Goal: Find specific page/section: Find specific page/section

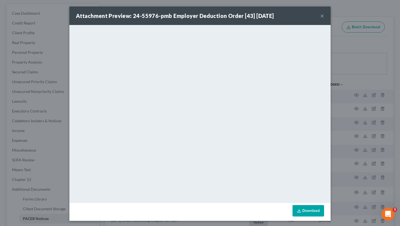
click at [322, 17] on button "×" at bounding box center [322, 16] width 4 height 7
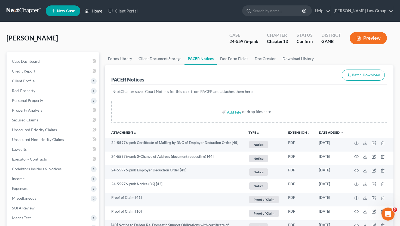
click at [95, 13] on link "Home" at bounding box center [93, 11] width 23 height 10
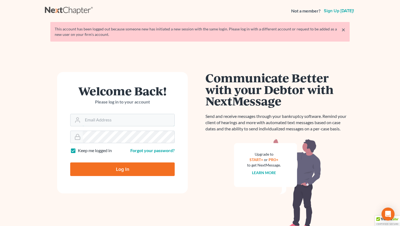
type input "[EMAIL_ADDRESS][DOMAIN_NAME]"
click at [125, 166] on input "Log In" at bounding box center [122, 170] width 105 height 14
type input "Thinking..."
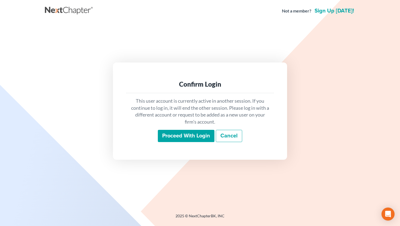
click at [169, 137] on input "Proceed with login" at bounding box center [186, 136] width 57 height 13
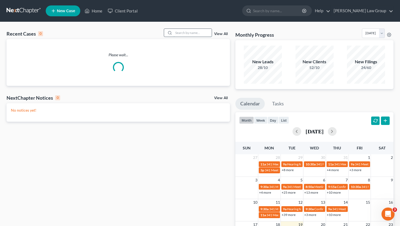
click at [196, 31] on input "search" at bounding box center [193, 33] width 38 height 8
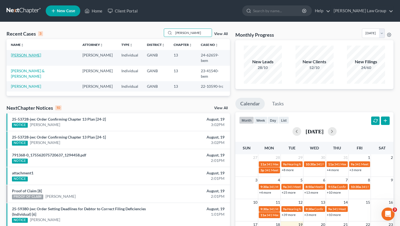
type input "campbel"
click at [23, 55] on link "Campbell, Darius" at bounding box center [26, 55] width 30 height 5
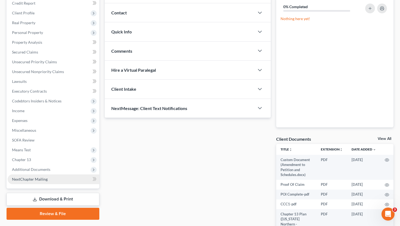
scroll to position [105, 0]
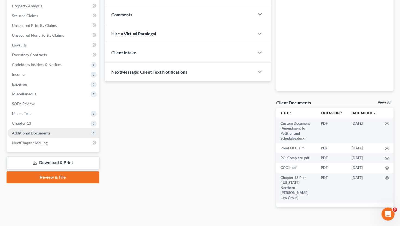
click at [32, 131] on span "Additional Documents" at bounding box center [31, 133] width 38 height 5
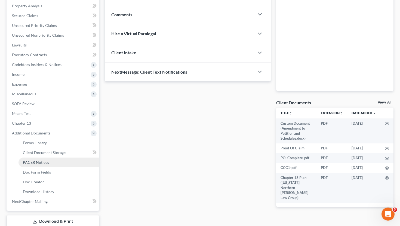
click at [36, 164] on span "PACER Notices" at bounding box center [36, 162] width 26 height 5
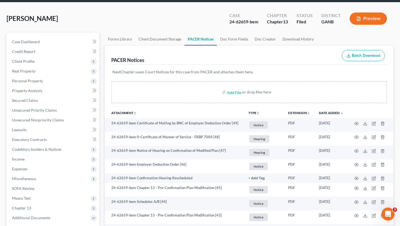
scroll to position [27, 0]
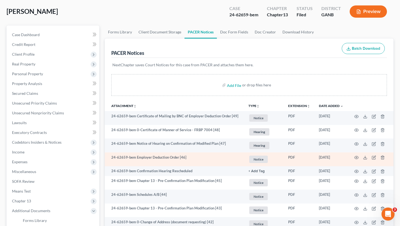
click at [359, 157] on td at bounding box center [371, 160] width 46 height 14
click at [356, 157] on circle "button" at bounding box center [356, 157] width 1 height 1
